Goal: Task Accomplishment & Management: Manage account settings

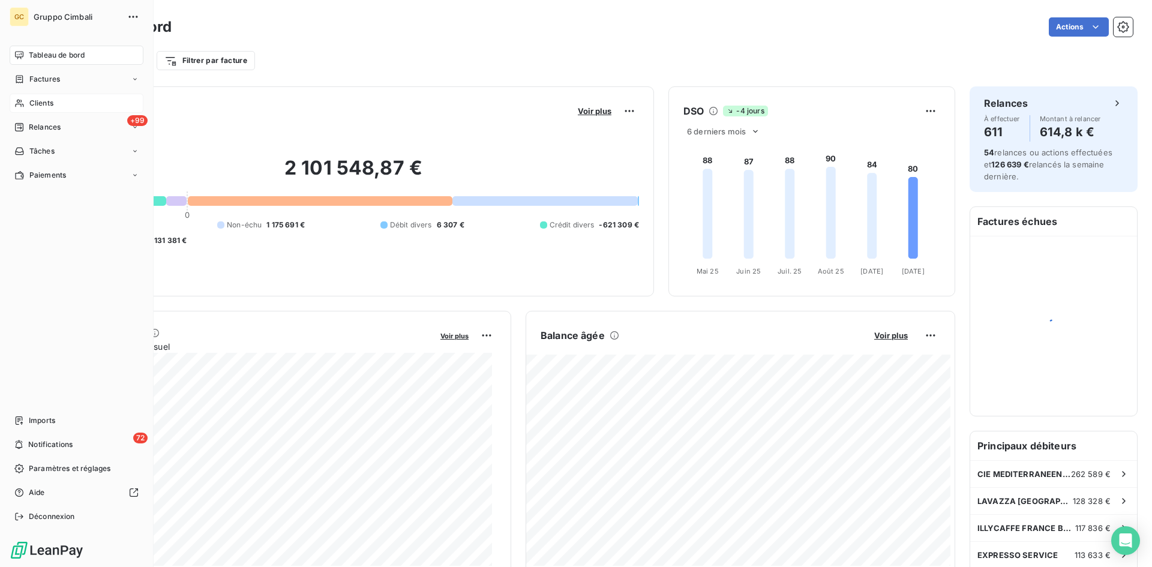
click at [38, 103] on span "Clients" at bounding box center [41, 103] width 24 height 11
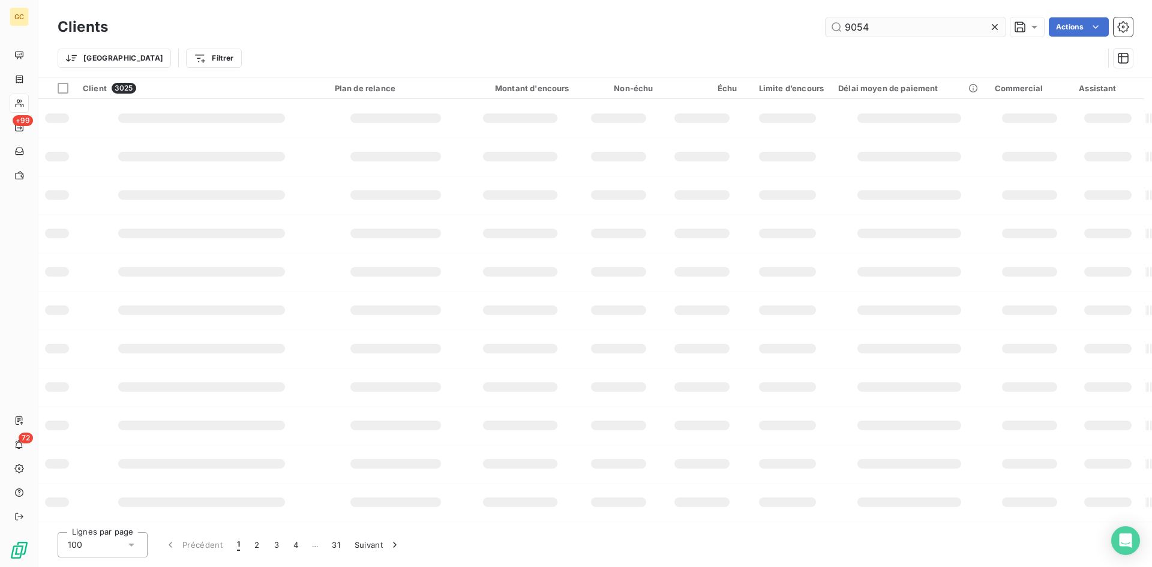
type input "9054"
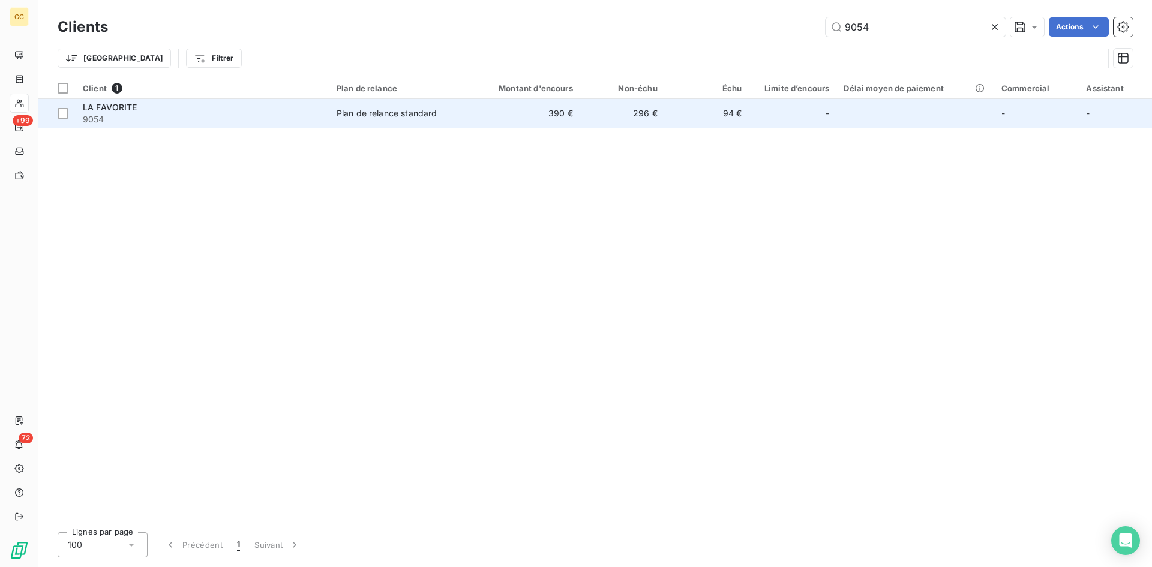
click at [130, 107] on span "LA FAVORITE" at bounding box center [110, 107] width 55 height 10
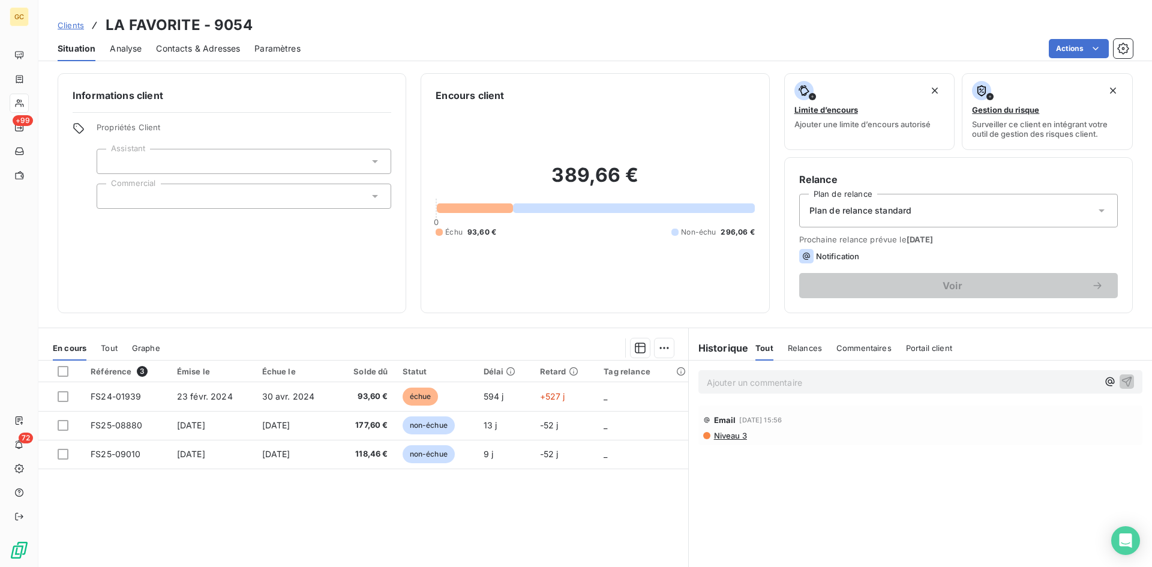
click at [170, 49] on span "Contacts & Adresses" at bounding box center [198, 49] width 84 height 12
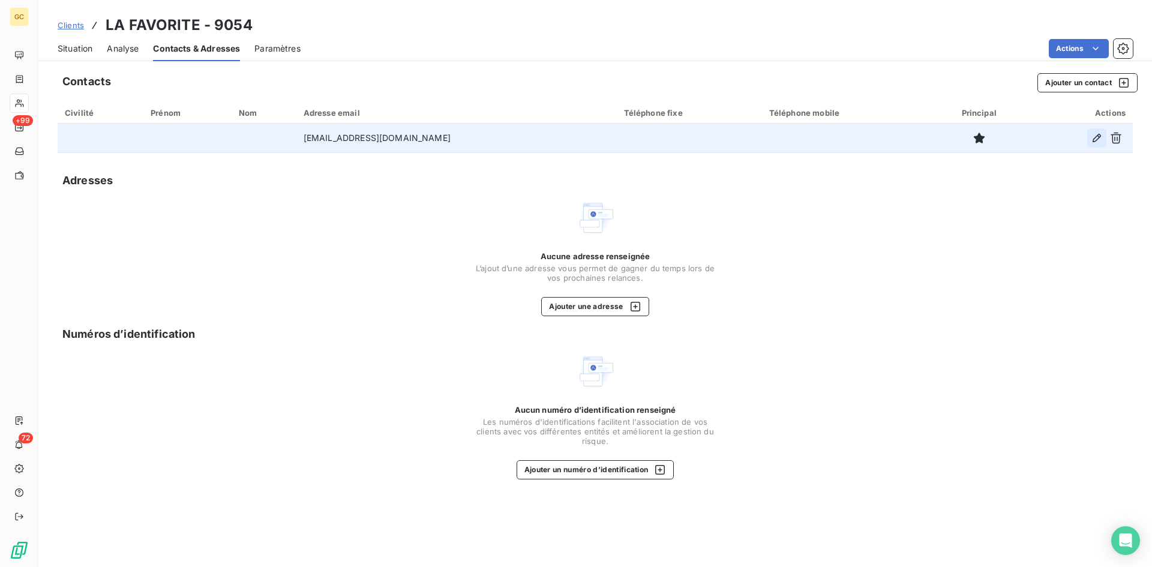
click at [1095, 142] on icon "button" at bounding box center [1097, 138] width 12 height 12
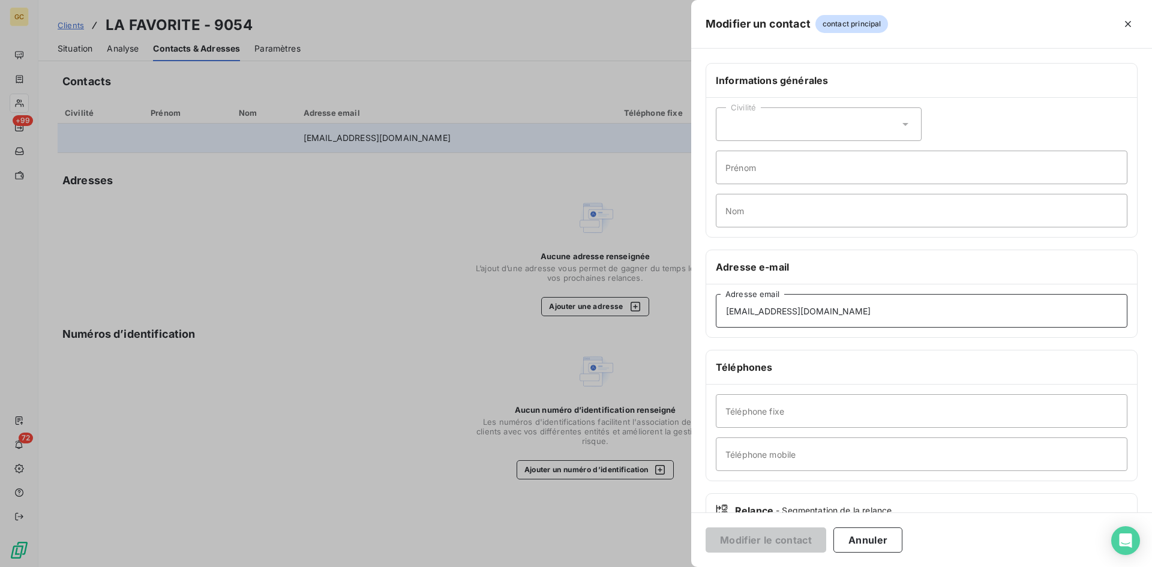
drag, startPoint x: 828, startPoint y: 311, endPoint x: 646, endPoint y: 311, distance: 182.4
click at [646, 566] on div "Modifier un contact contact principal Informations générales Civilité Prénom No…" at bounding box center [576, 567] width 1152 height 0
paste input "[EMAIL_ADDRESS][DOMAIN_NAME]"
type input "[EMAIL_ADDRESS][DOMAIN_NAME]"
click at [769, 539] on button "Modifier le contact" at bounding box center [765, 539] width 121 height 25
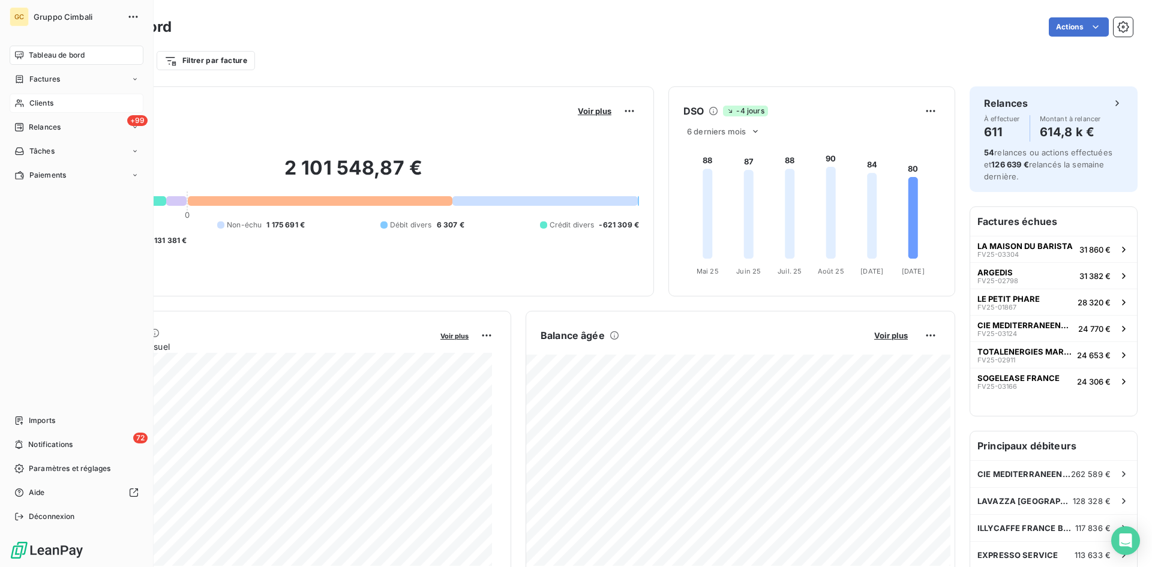
click at [43, 103] on span "Clients" at bounding box center [41, 103] width 24 height 11
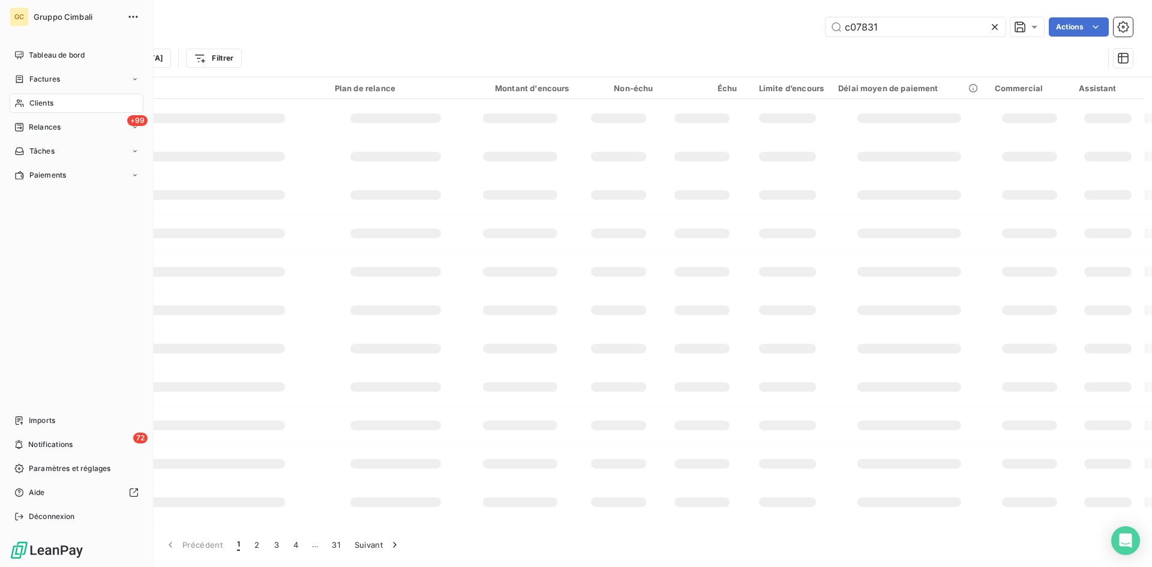
type input "c07831"
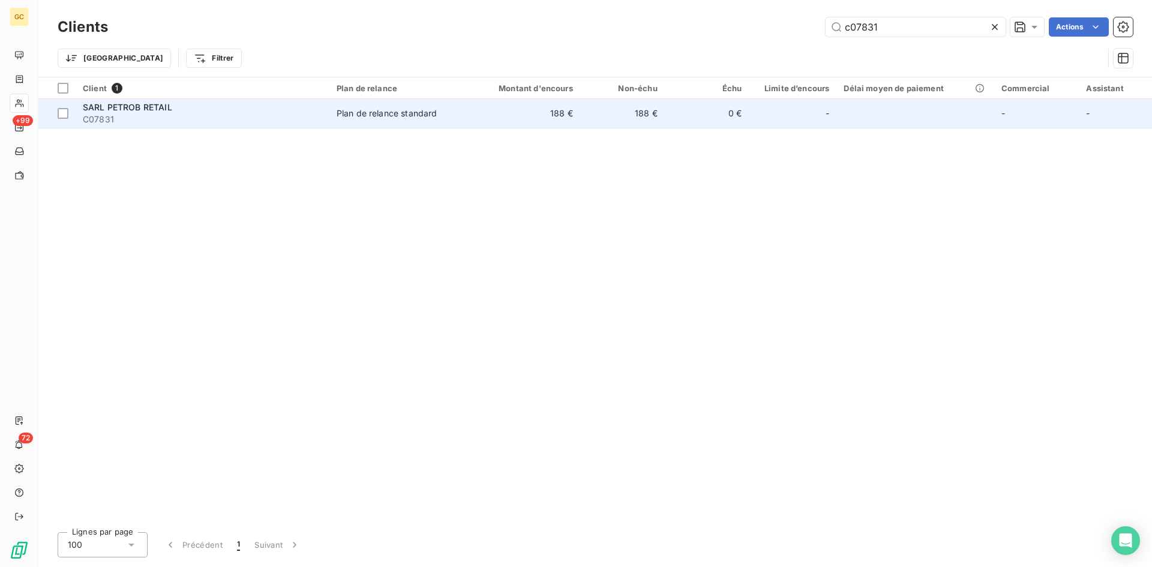
click at [98, 110] on span "SARL PETROB RETAIL" at bounding box center [127, 107] width 89 height 10
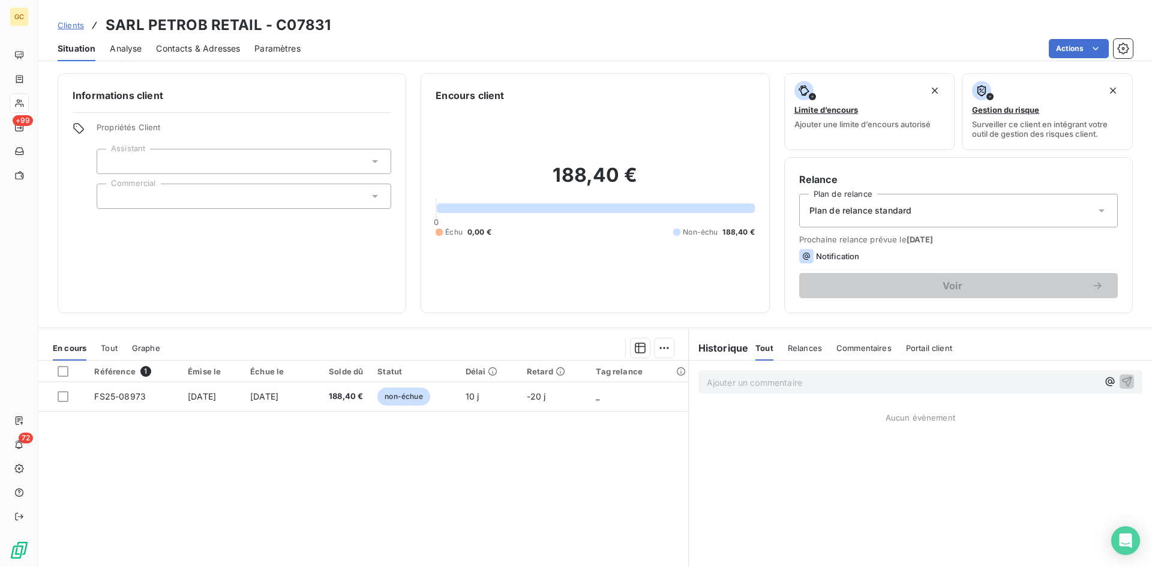
click at [195, 49] on span "Contacts & Adresses" at bounding box center [198, 49] width 84 height 12
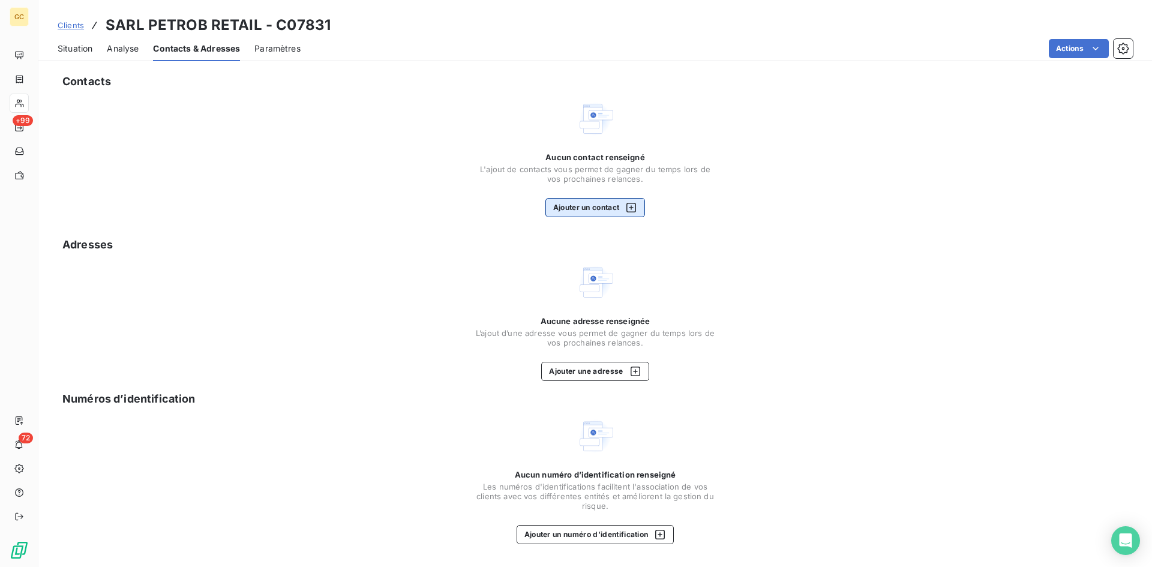
click at [576, 206] on button "Ajouter un contact" at bounding box center [595, 207] width 100 height 19
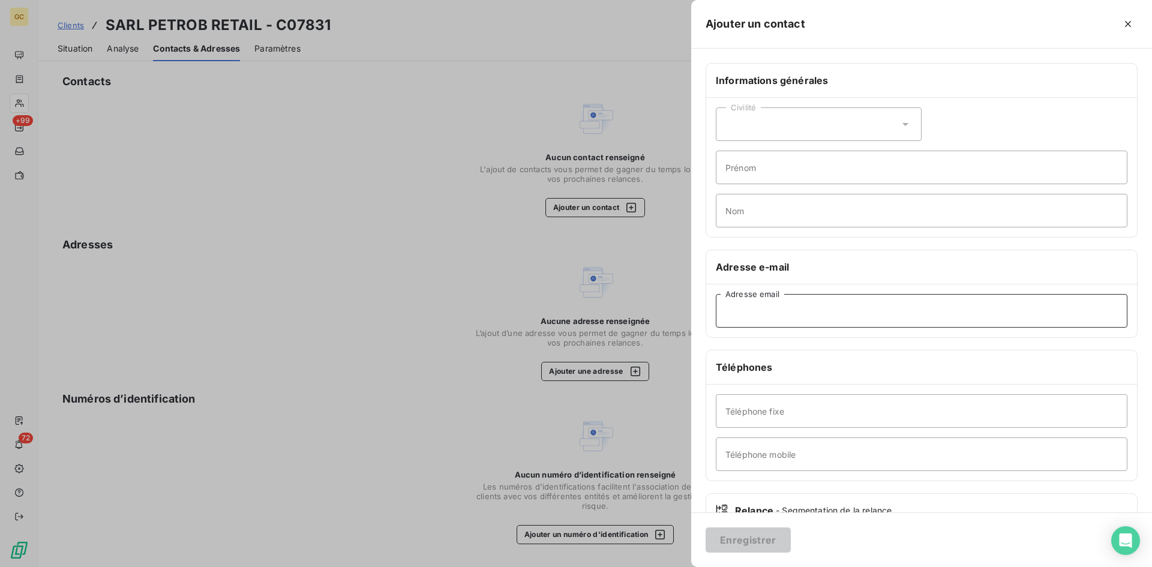
paste input "shellmagneux@gmail.com"
type input "shellmagneux@gmail.com"
click at [754, 540] on button "Enregistrer" at bounding box center [747, 539] width 85 height 25
